Goal: Navigation & Orientation: Go to known website

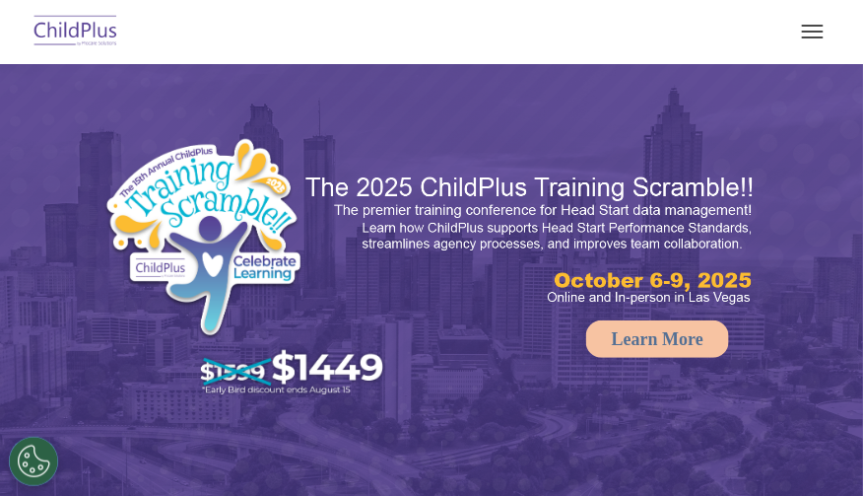
select select "MEDIUM"
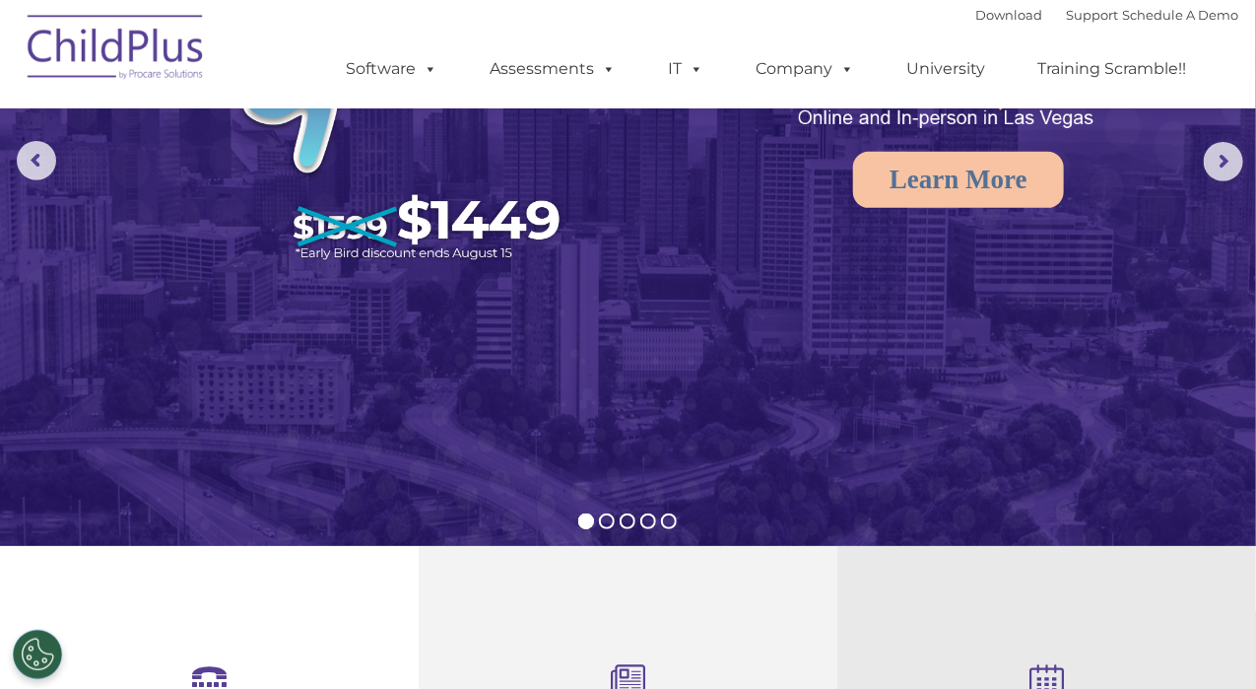
scroll to position [225, 0]
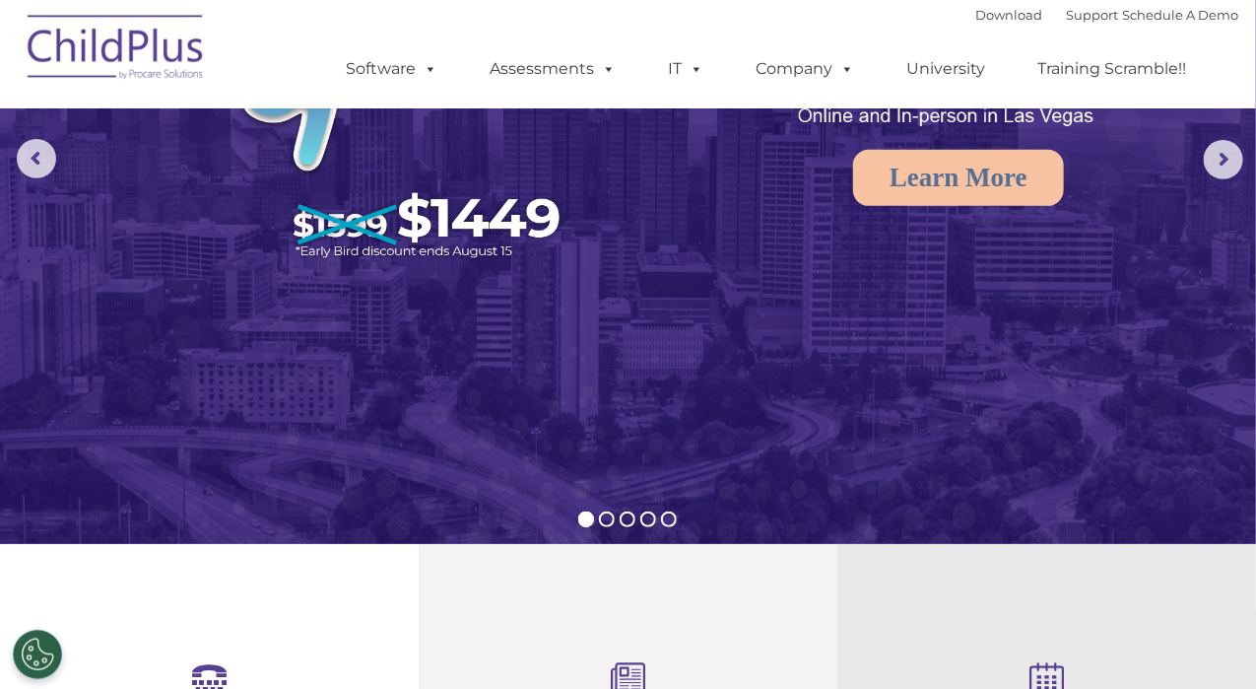
click at [114, 51] on img at bounding box center [116, 50] width 197 height 99
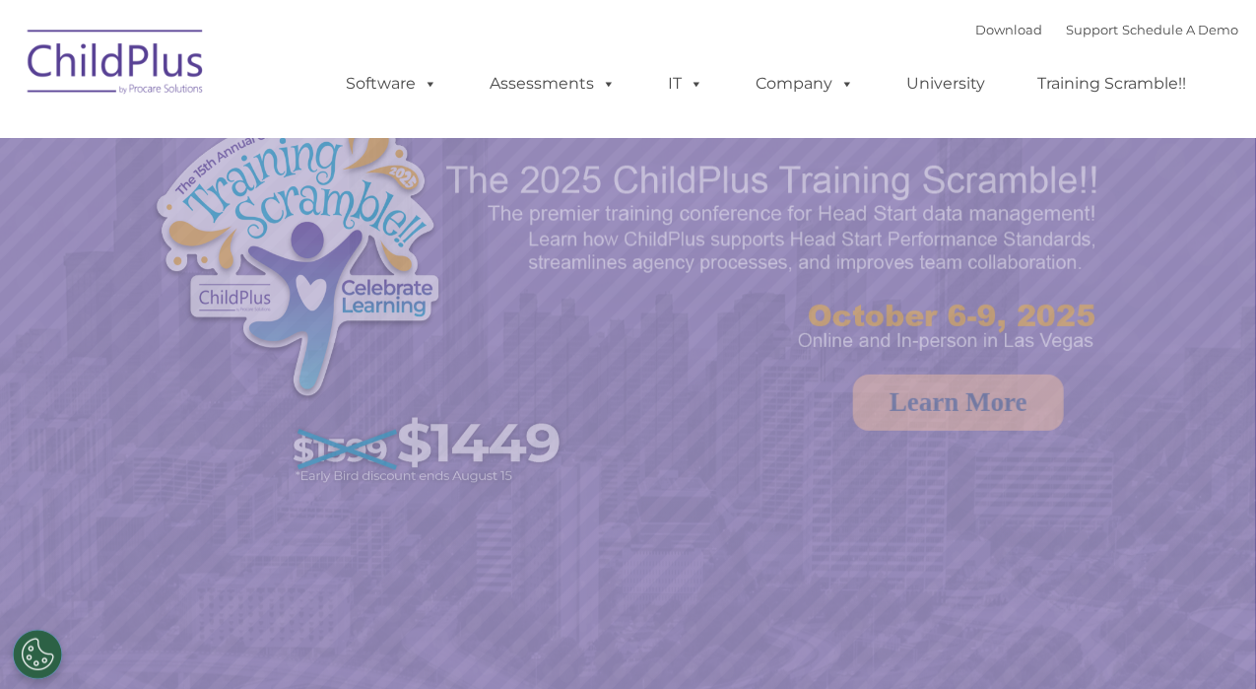
select select "MEDIUM"
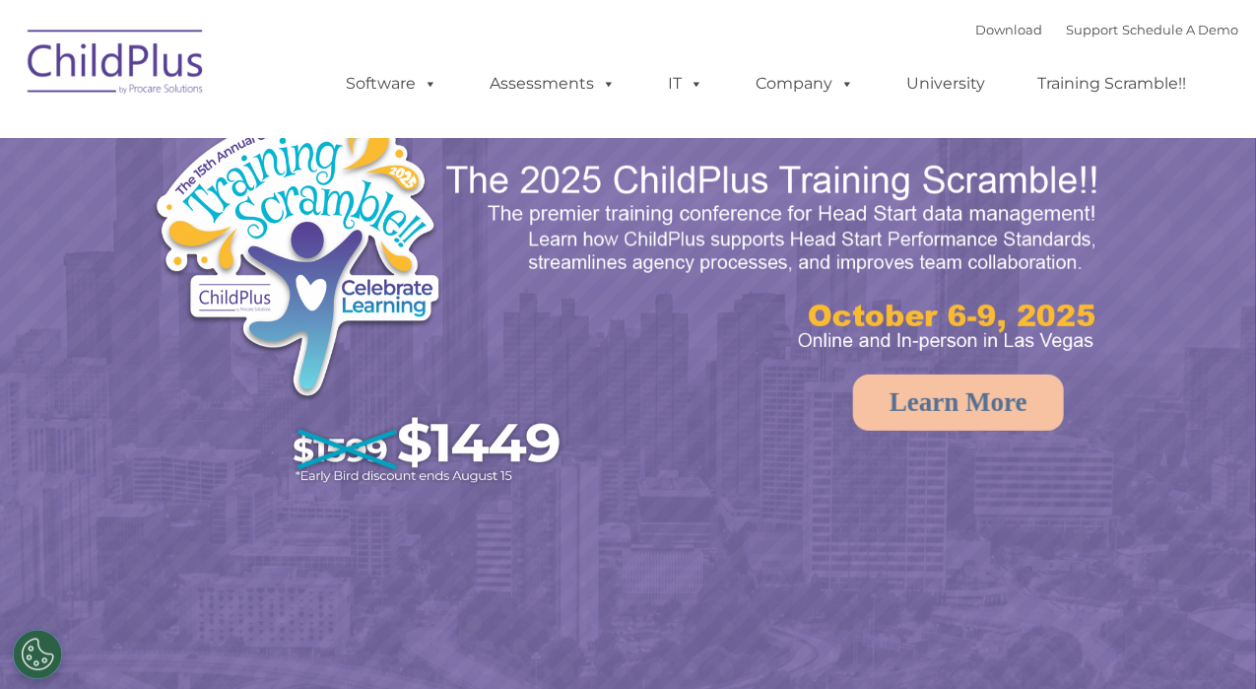
select select "MEDIUM"
